Goal: Leave review/rating

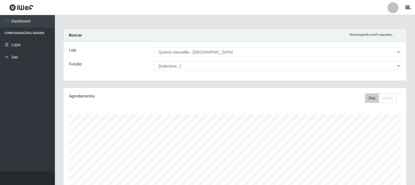
select select "464"
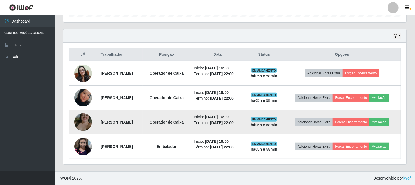
scroll to position [196, 0]
click at [370, 120] on button "Avaliação" at bounding box center [380, 122] width 20 height 8
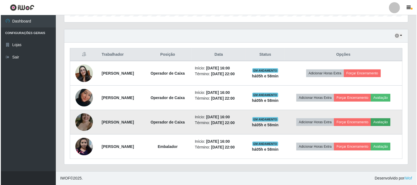
scroll to position [114, 340]
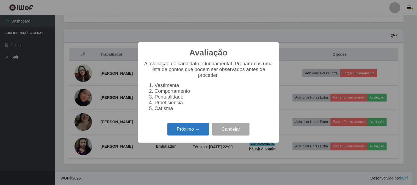
click at [188, 135] on button "Próximo →" at bounding box center [188, 129] width 42 height 13
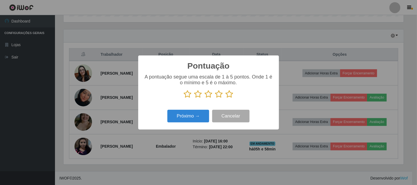
click at [229, 91] on icon at bounding box center [230, 94] width 8 height 8
click at [226, 98] on input "radio" at bounding box center [226, 98] width 0 height 0
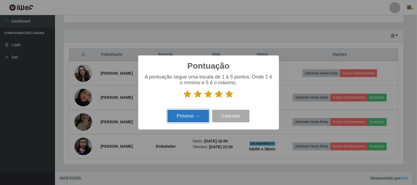
click at [204, 114] on button "Próximo →" at bounding box center [188, 116] width 42 height 13
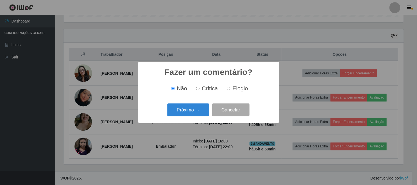
click at [204, 114] on button "Próximo →" at bounding box center [188, 110] width 42 height 13
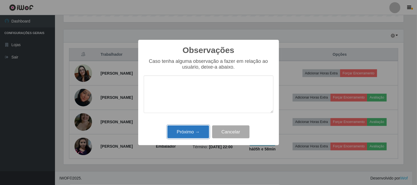
click at [195, 134] on button "Próximo →" at bounding box center [188, 132] width 42 height 13
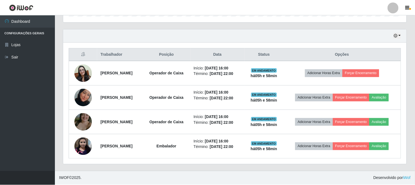
scroll to position [114, 343]
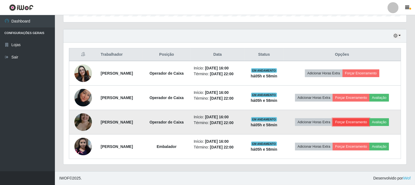
click at [366, 126] on button "Forçar Encerramento" at bounding box center [351, 122] width 37 height 8
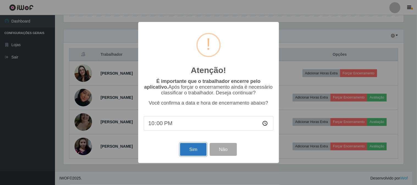
click at [197, 156] on button "Sim" at bounding box center [193, 149] width 27 height 13
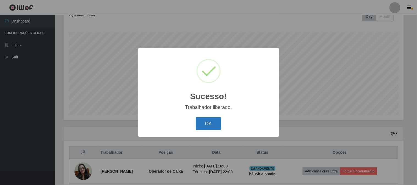
click at [220, 129] on button "OK" at bounding box center [209, 123] width 26 height 13
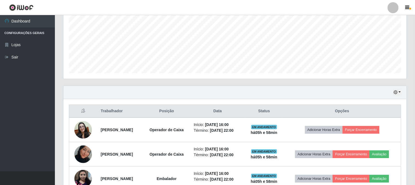
scroll to position [168, 0]
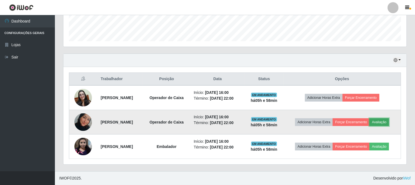
click at [370, 118] on button "Avaliação" at bounding box center [380, 122] width 20 height 8
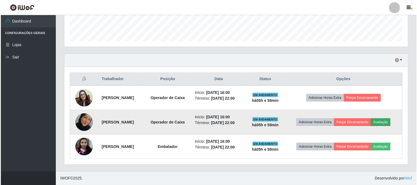
scroll to position [114, 340]
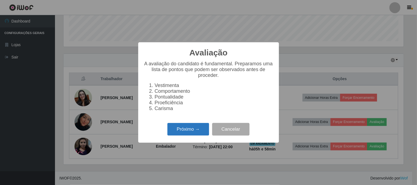
click at [190, 129] on button "Próximo →" at bounding box center [188, 129] width 42 height 13
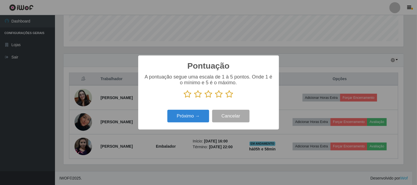
click at [228, 94] on icon at bounding box center [230, 94] width 8 height 8
click at [226, 98] on input "radio" at bounding box center [226, 98] width 0 height 0
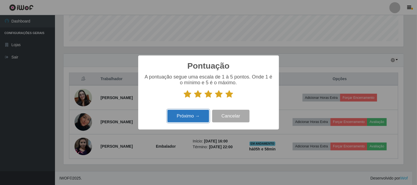
click at [194, 114] on button "Próximo →" at bounding box center [188, 116] width 42 height 13
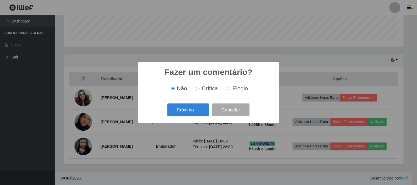
click at [194, 114] on button "Próximo →" at bounding box center [188, 110] width 42 height 13
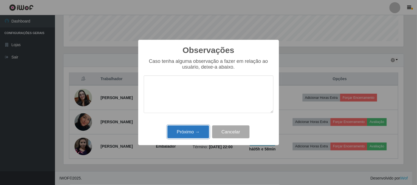
click at [194, 130] on button "Próximo →" at bounding box center [188, 132] width 42 height 13
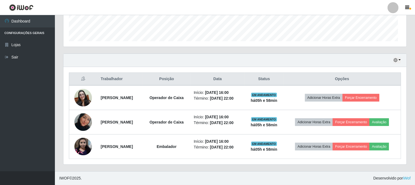
scroll to position [114, 343]
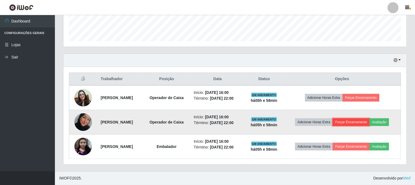
click at [370, 124] on button "Forçar Encerramento" at bounding box center [351, 122] width 37 height 8
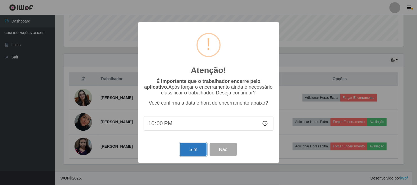
click at [186, 144] on button "Sim" at bounding box center [193, 149] width 27 height 13
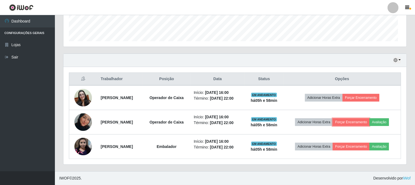
scroll to position [0, 0]
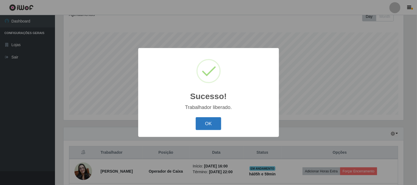
click at [204, 122] on button "OK" at bounding box center [209, 123] width 26 height 13
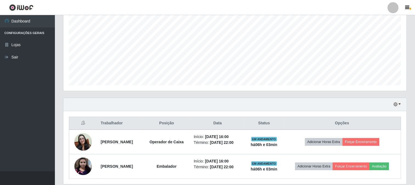
scroll to position [139, 0]
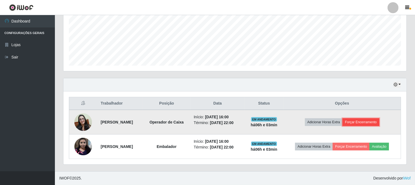
click at [362, 119] on button "Forçar Encerramento" at bounding box center [361, 122] width 37 height 8
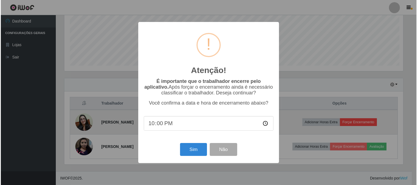
scroll to position [114, 340]
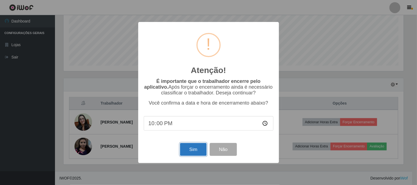
click at [194, 149] on button "Sim" at bounding box center [193, 149] width 27 height 13
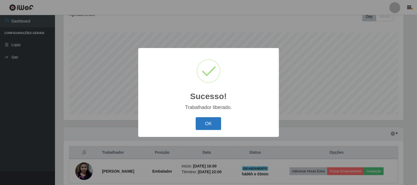
click at [213, 119] on button "OK" at bounding box center [209, 123] width 26 height 13
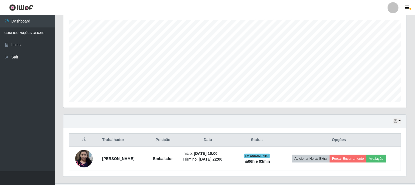
scroll to position [106, 0]
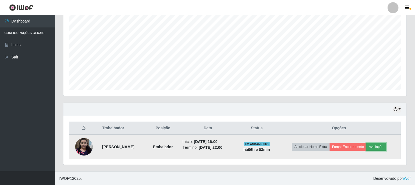
click at [372, 145] on button "Avaliação" at bounding box center [377, 147] width 20 height 8
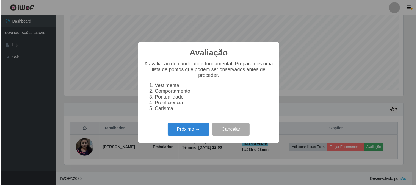
scroll to position [114, 340]
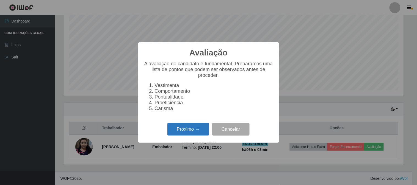
click at [188, 130] on button "Próximo →" at bounding box center [188, 129] width 42 height 13
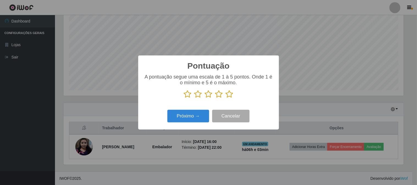
scroll to position [274592, 274366]
click at [231, 94] on icon at bounding box center [230, 94] width 8 height 8
click at [226, 98] on input "radio" at bounding box center [226, 98] width 0 height 0
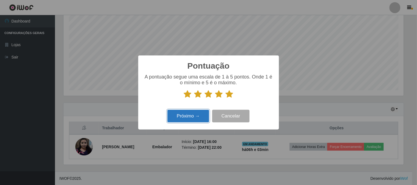
click at [201, 113] on button "Próximo →" at bounding box center [188, 116] width 42 height 13
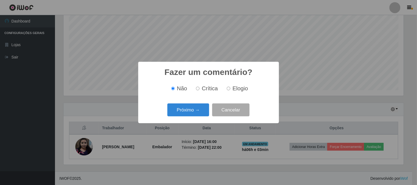
click at [201, 113] on button "Próximo →" at bounding box center [188, 110] width 42 height 13
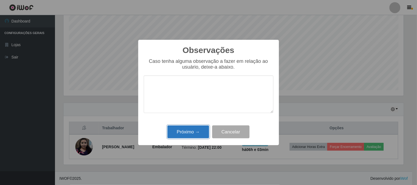
click at [196, 127] on button "Próximo →" at bounding box center [188, 132] width 42 height 13
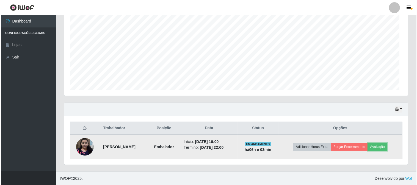
scroll to position [114, 343]
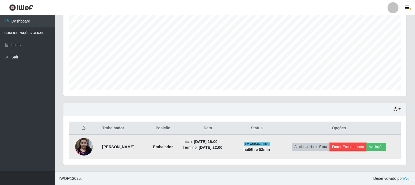
click at [351, 144] on button "Forçar Encerramento" at bounding box center [348, 147] width 37 height 8
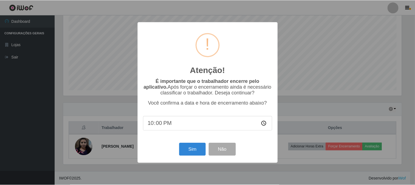
scroll to position [114, 340]
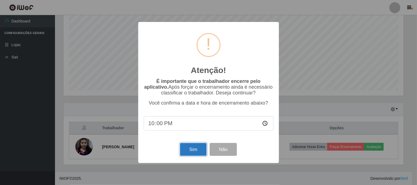
drag, startPoint x: 190, startPoint y: 152, endPoint x: 194, endPoint y: 150, distance: 4.9
click at [194, 150] on button "Sim" at bounding box center [193, 149] width 27 height 13
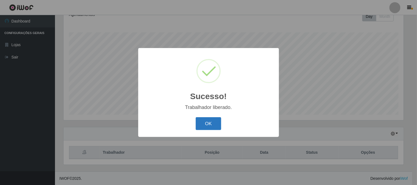
click at [204, 129] on button "OK" at bounding box center [209, 123] width 26 height 13
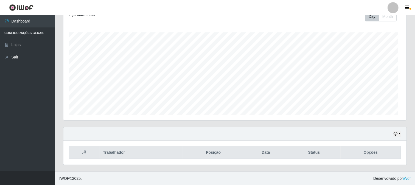
scroll to position [114, 343]
